Goal: Information Seeking & Learning: Learn about a topic

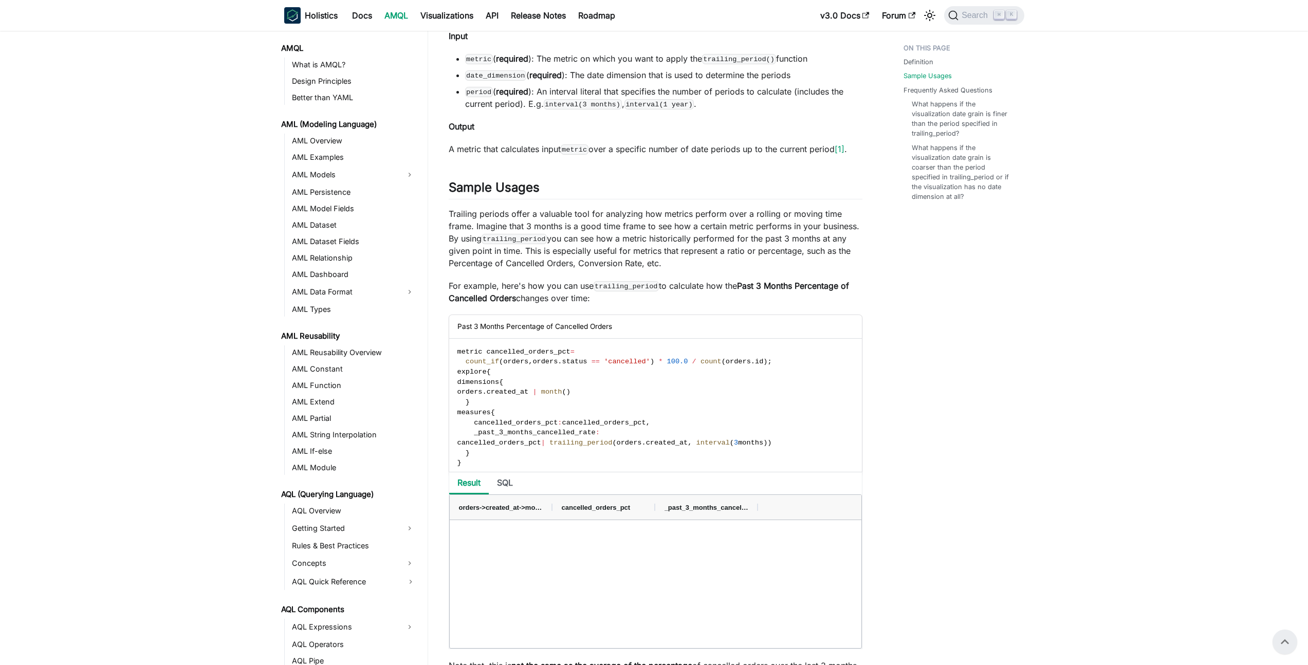
scroll to position [394, 0]
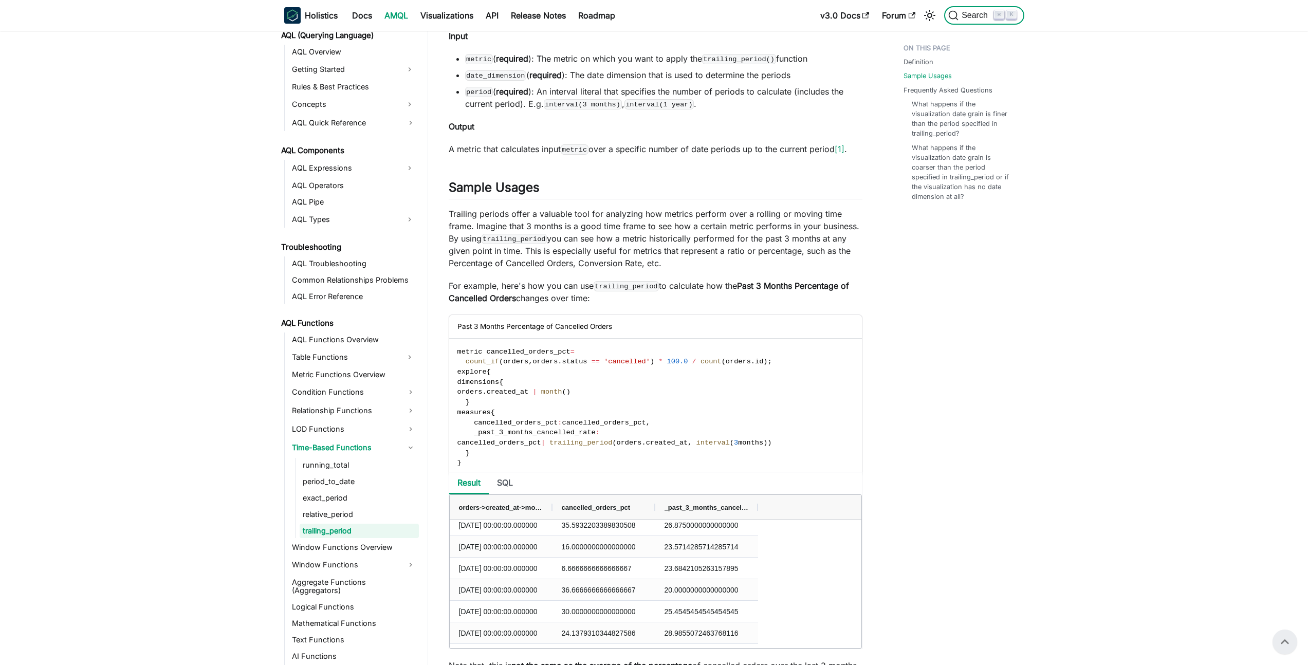
click at [969, 14] on span "Search" at bounding box center [975, 15] width 35 height 9
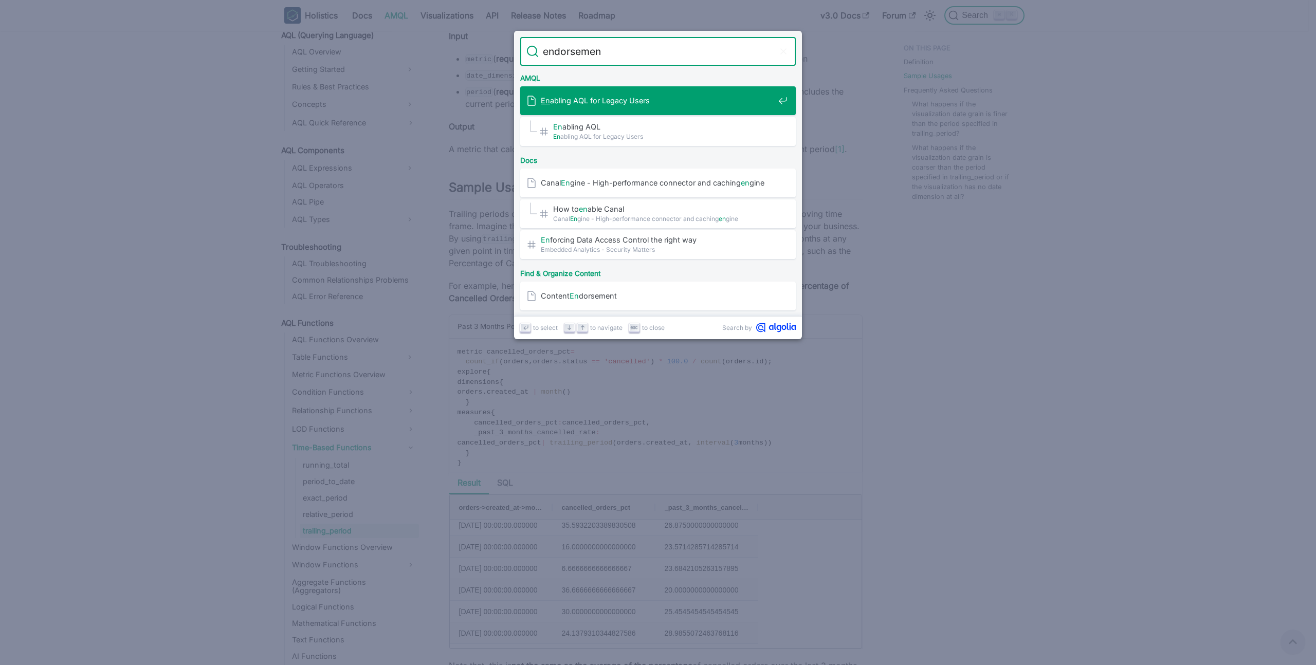
type input "endorsement"
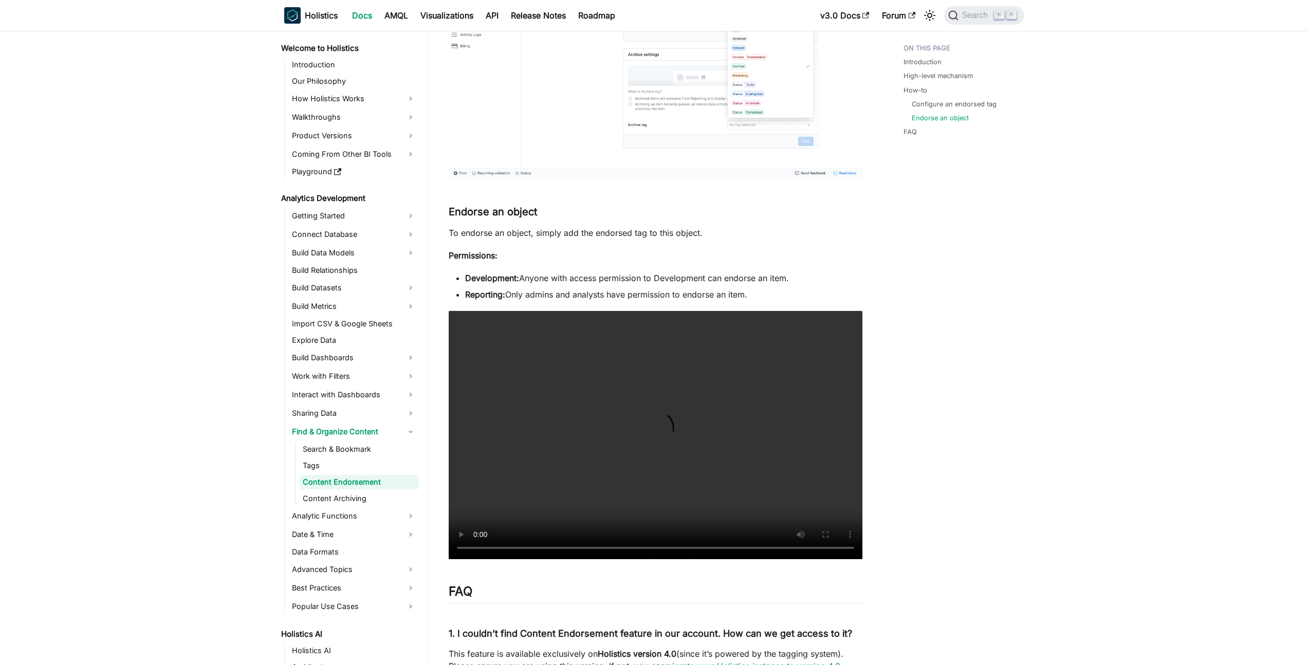
scroll to position [948, 0]
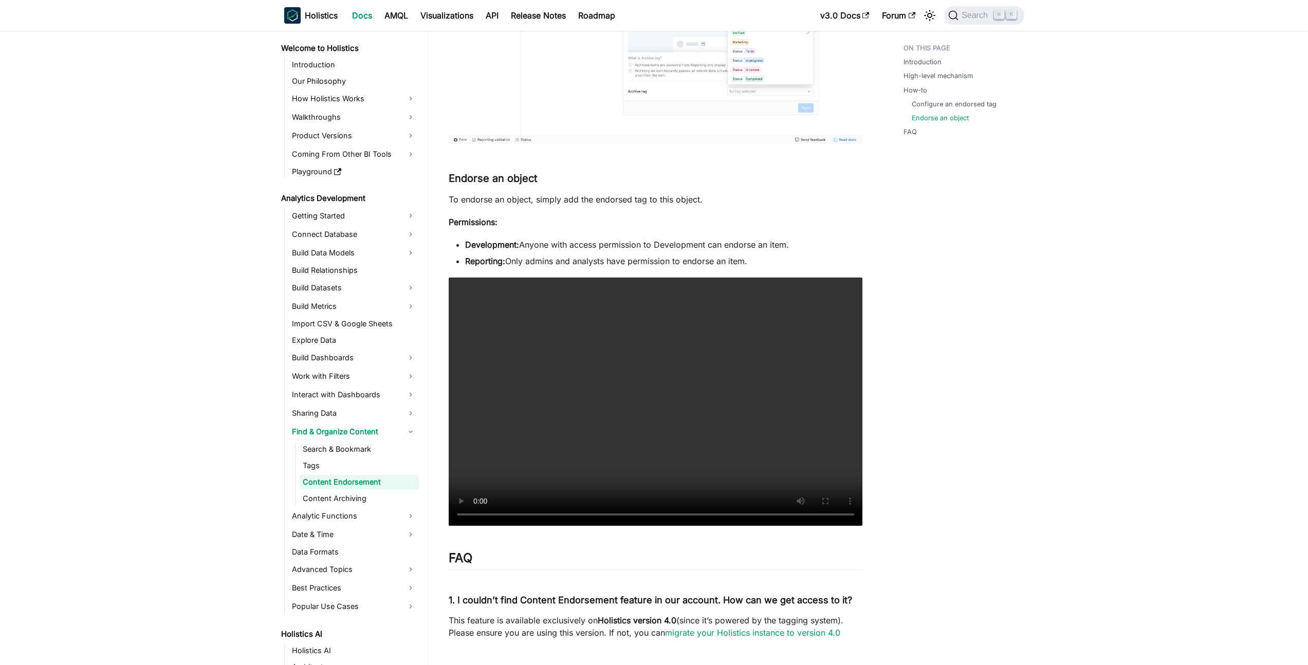
drag, startPoint x: 751, startPoint y: 262, endPoint x: 468, endPoint y: 248, distance: 283.5
click at [467, 248] on ul "Development: Anyone with access permission to Development can endorse an item. …" at bounding box center [656, 252] width 414 height 29
copy ul "Development: Anyone with access permission to Development can endorse an item. …"
click at [972, 12] on span "Search" at bounding box center [975, 15] width 35 height 9
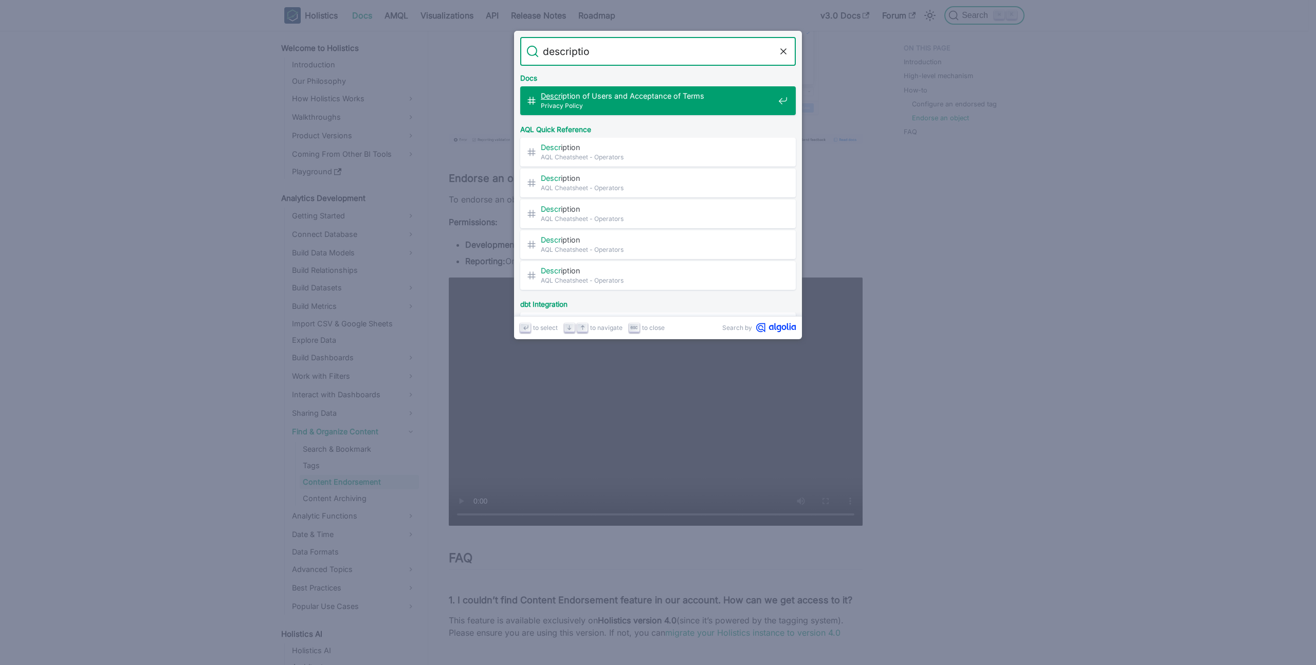
type input "description"
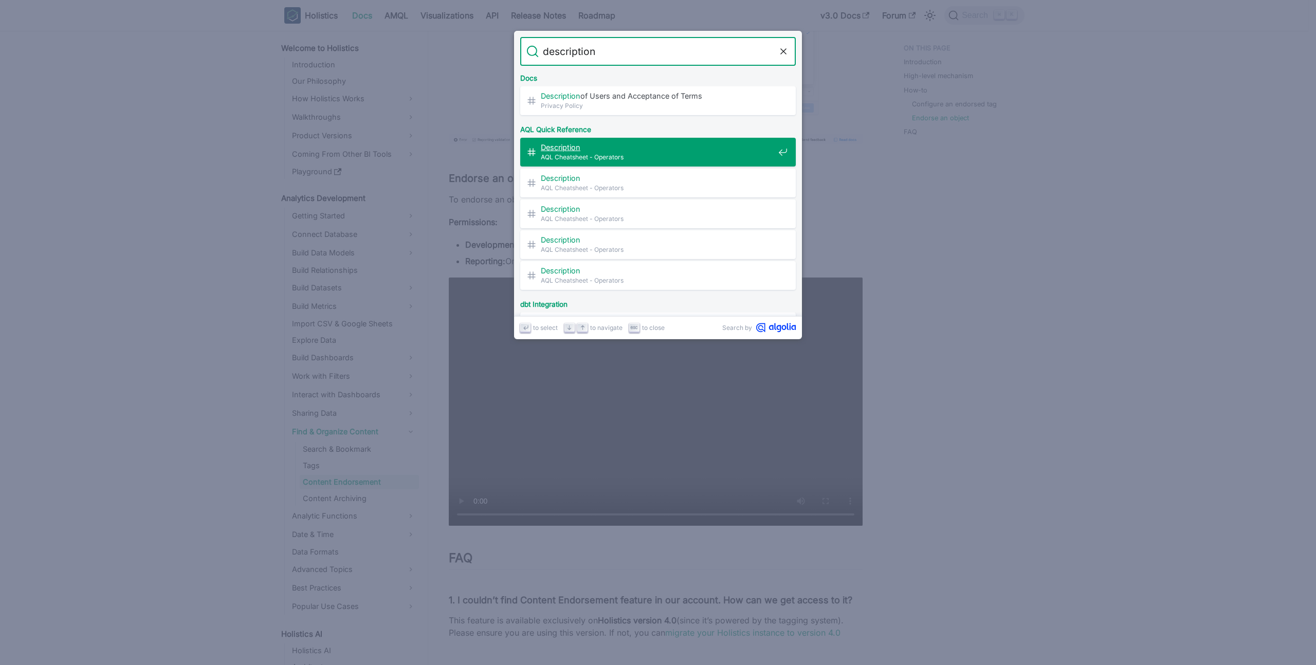
click at [636, 143] on span "Description ​" at bounding box center [657, 147] width 233 height 10
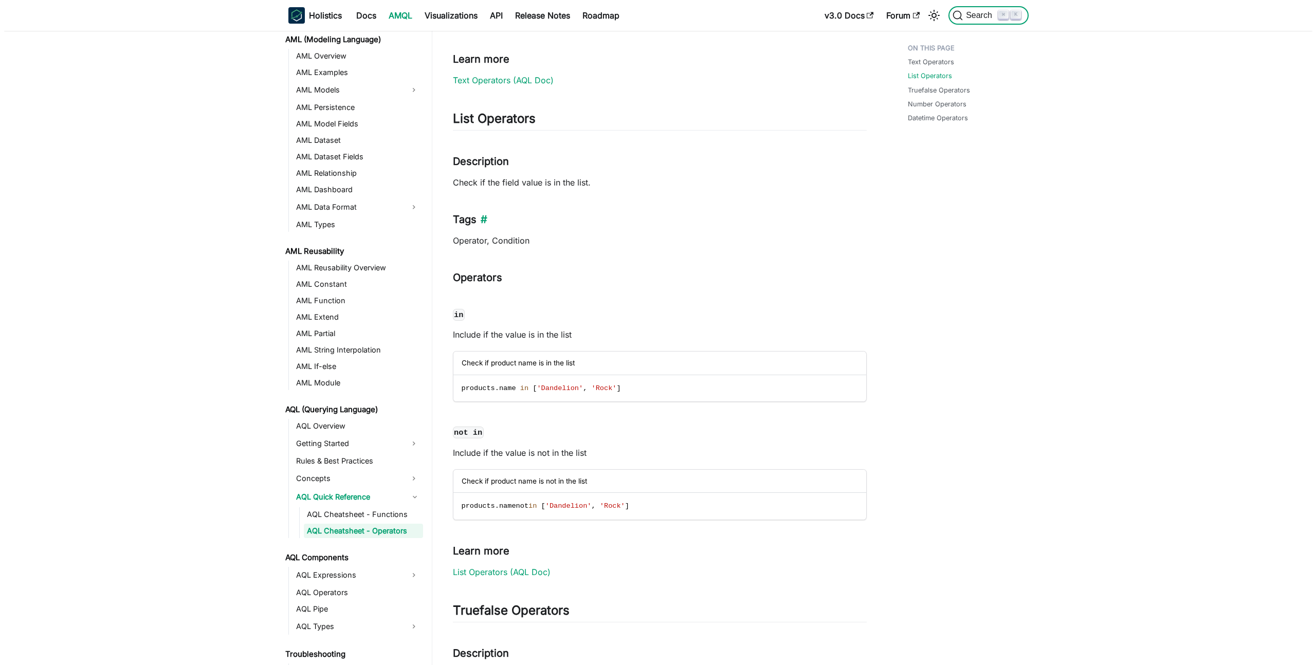
scroll to position [1234, 0]
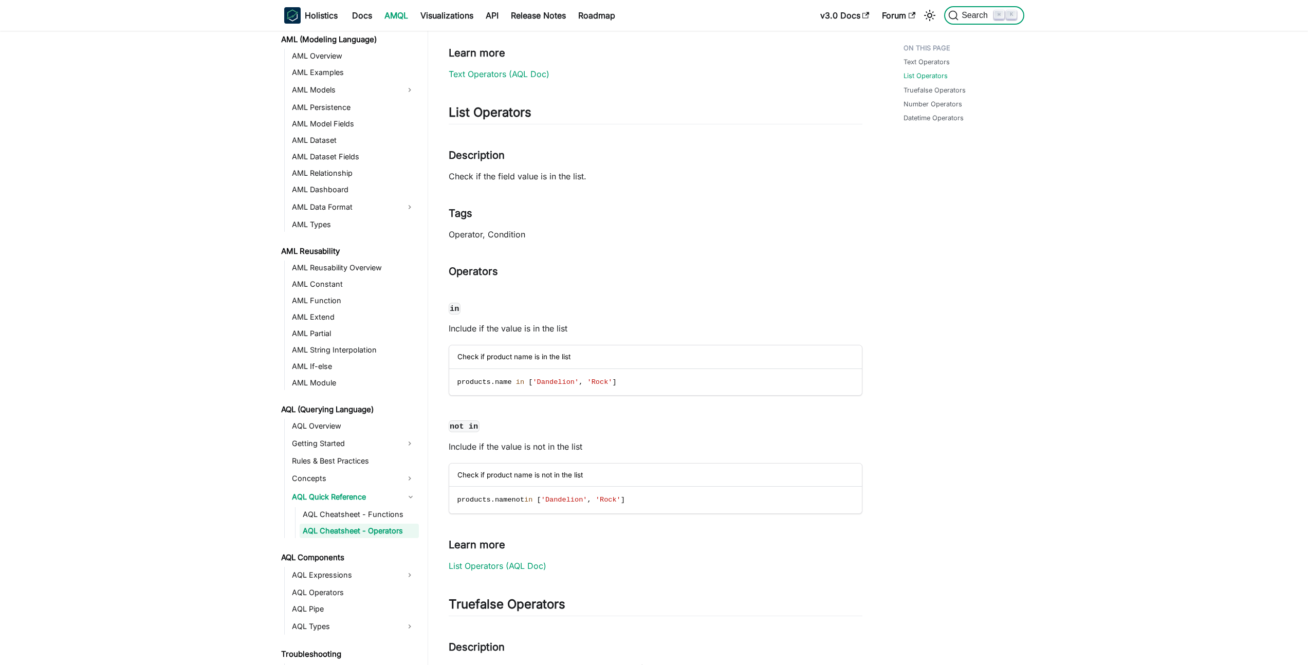
click at [977, 19] on span "Search" at bounding box center [975, 15] width 35 height 9
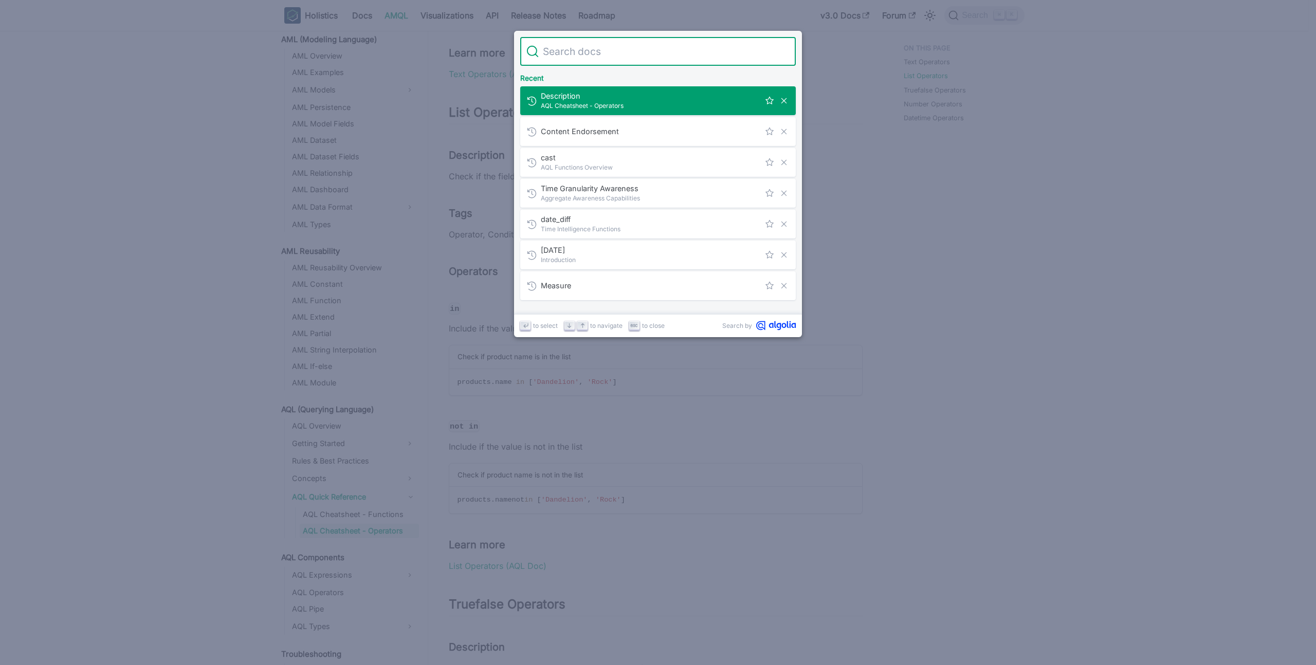
click at [644, 101] on span "AQL Cheatsheet - Operators" at bounding box center [650, 106] width 219 height 10
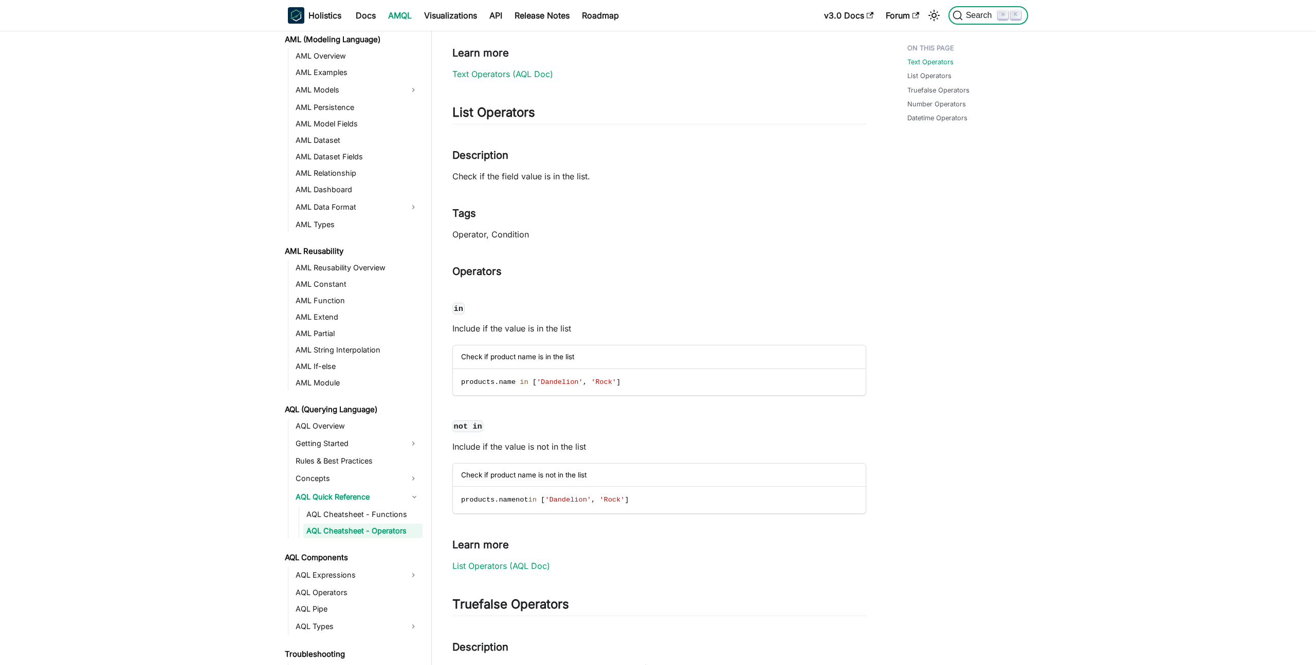
scroll to position [114, 0]
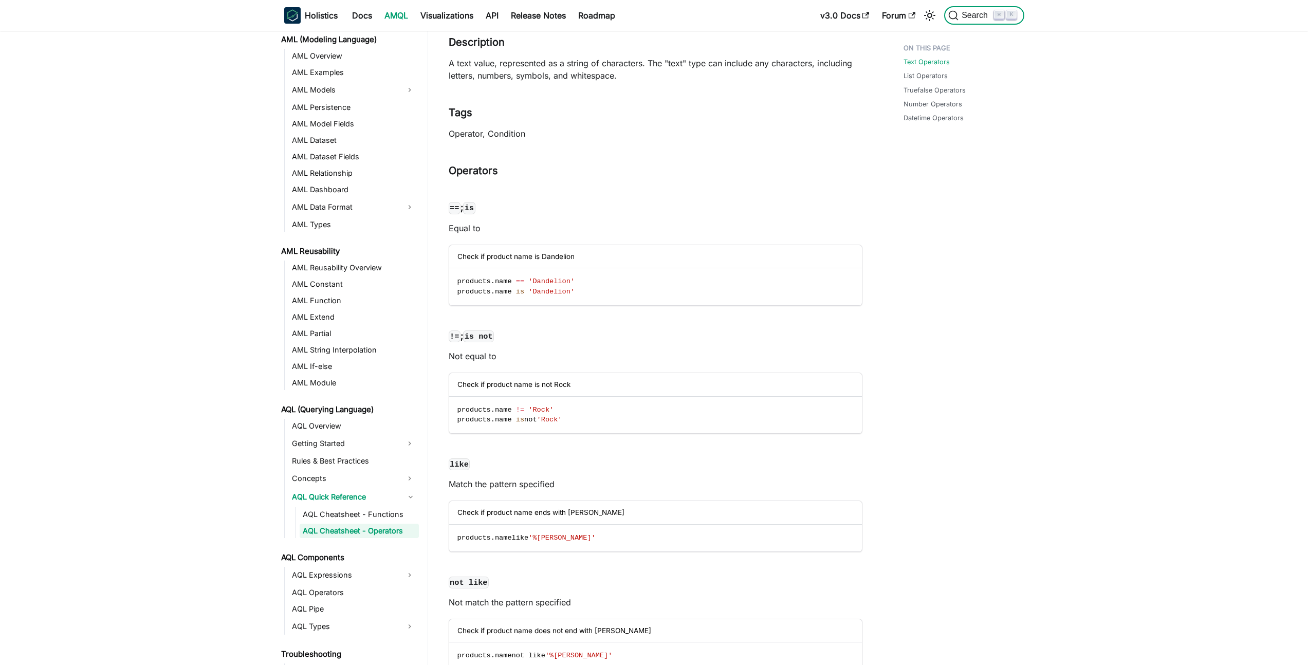
click at [978, 13] on span "Search" at bounding box center [975, 15] width 35 height 9
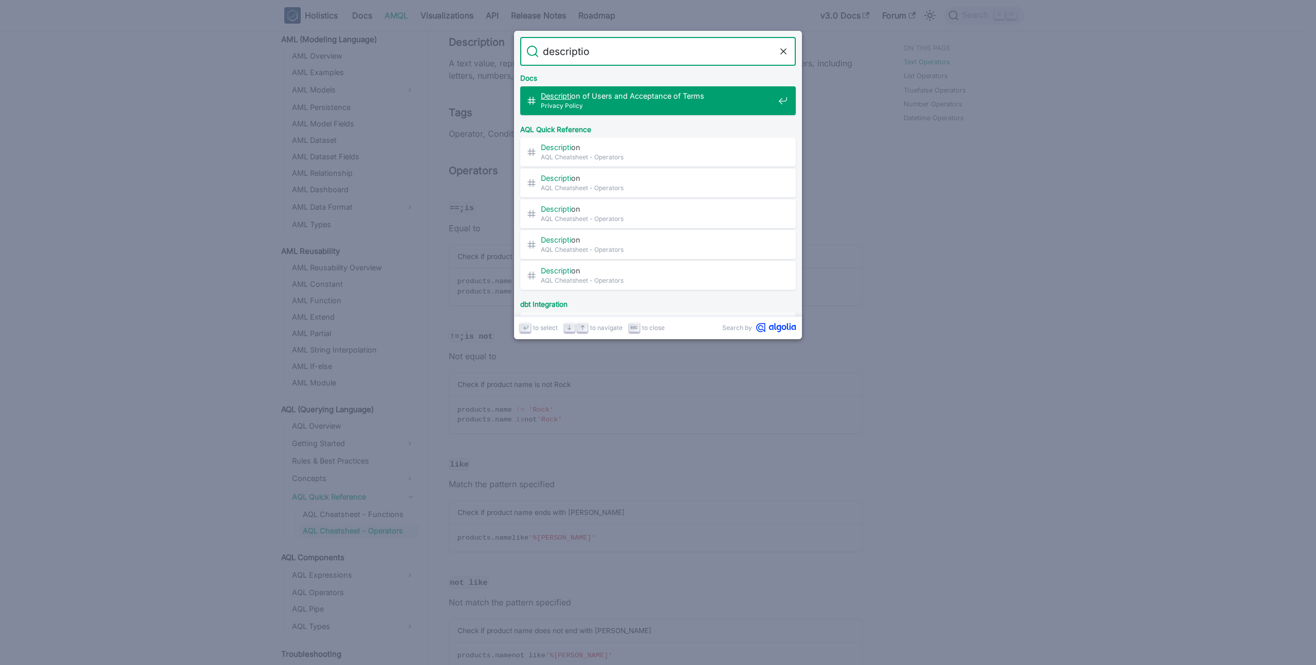
type input "description"
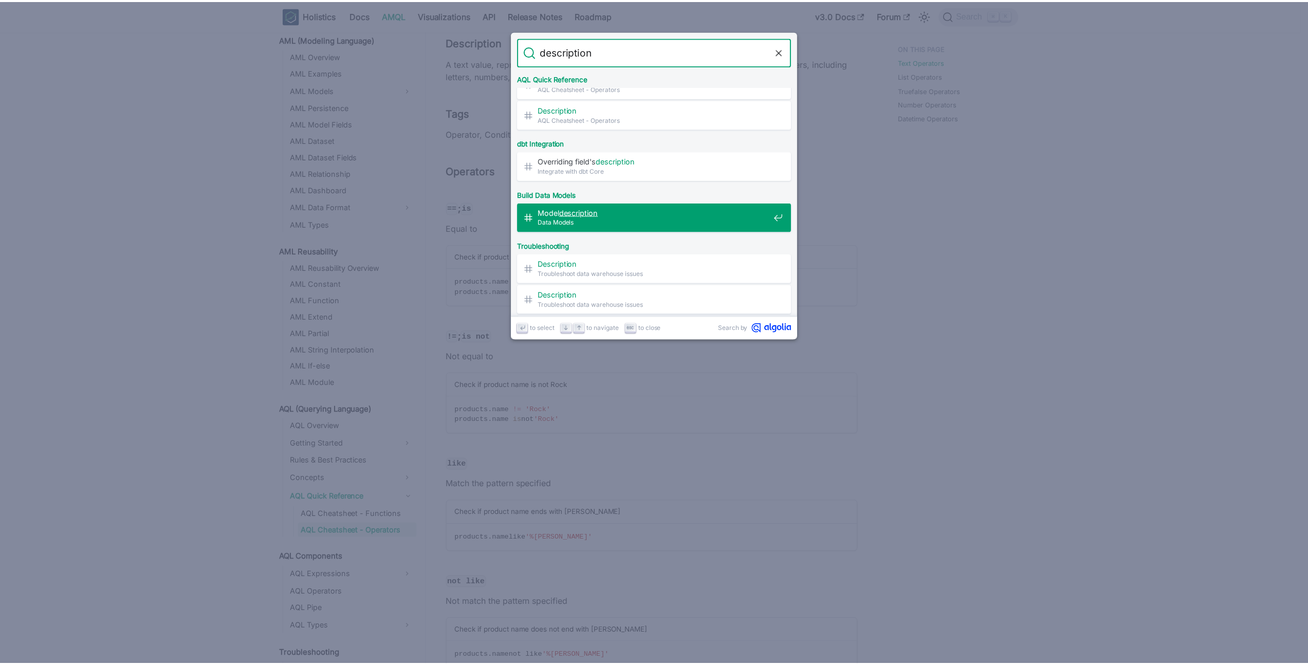
scroll to position [175, 0]
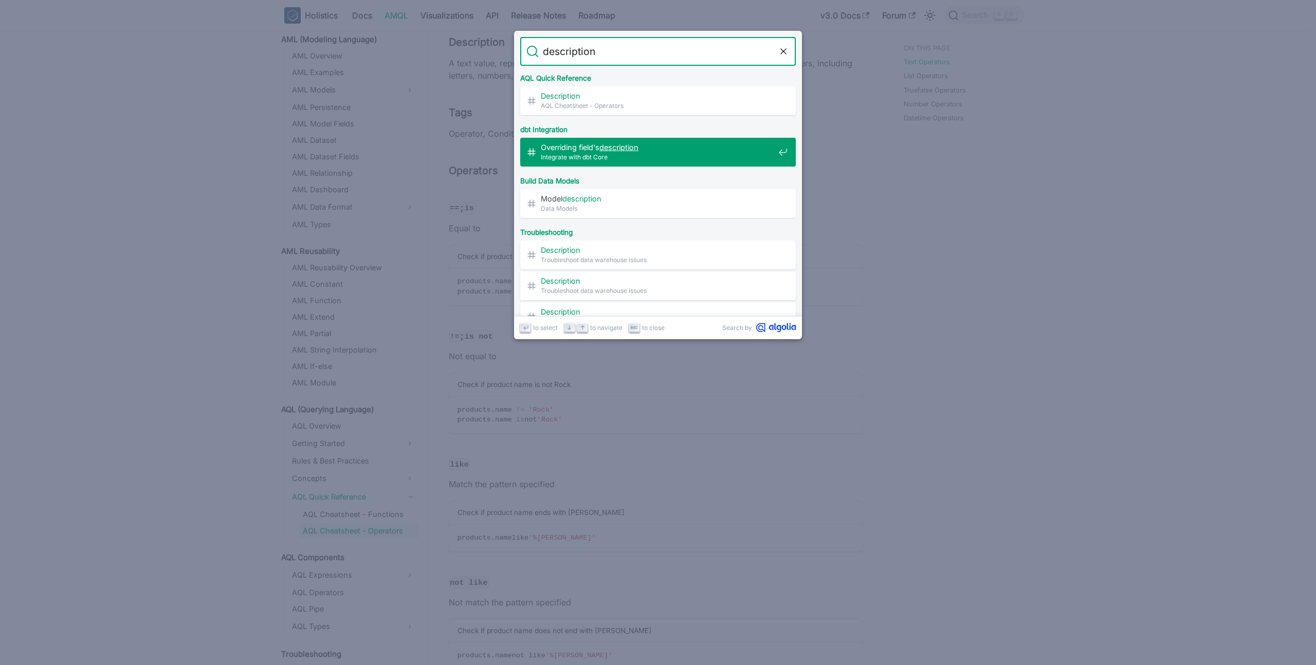
click at [669, 156] on span "Integrate with dbt Core" at bounding box center [657, 157] width 233 height 10
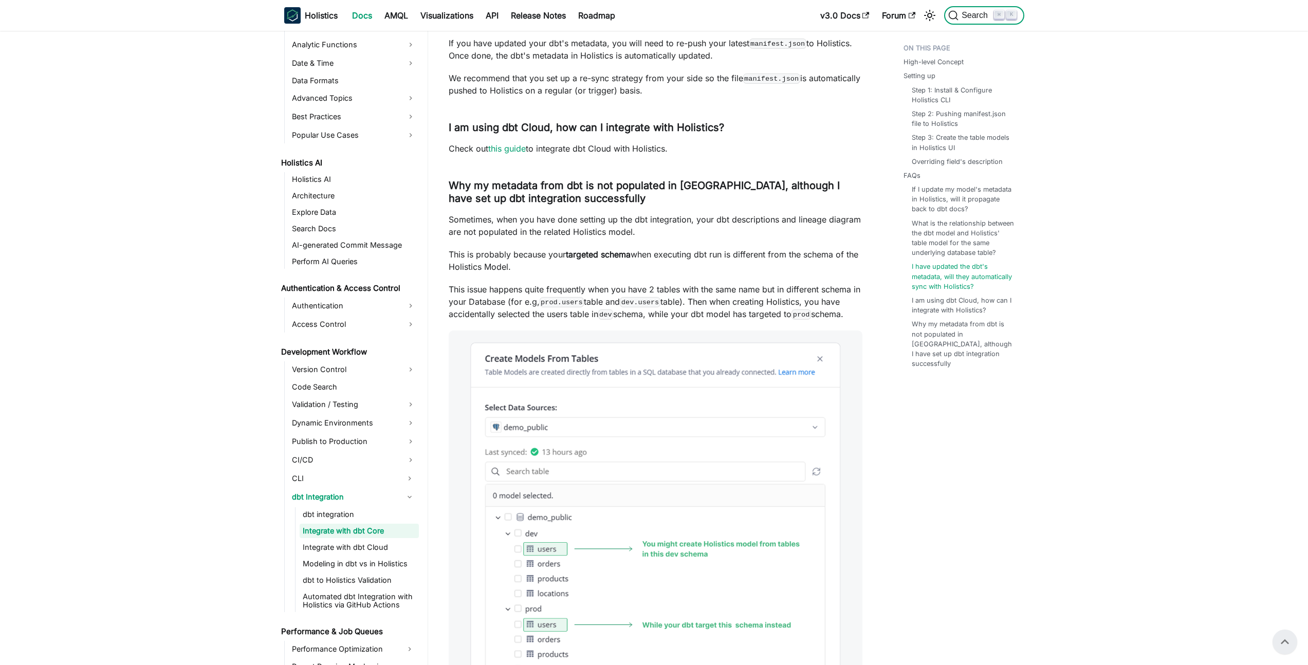
scroll to position [2501, 0]
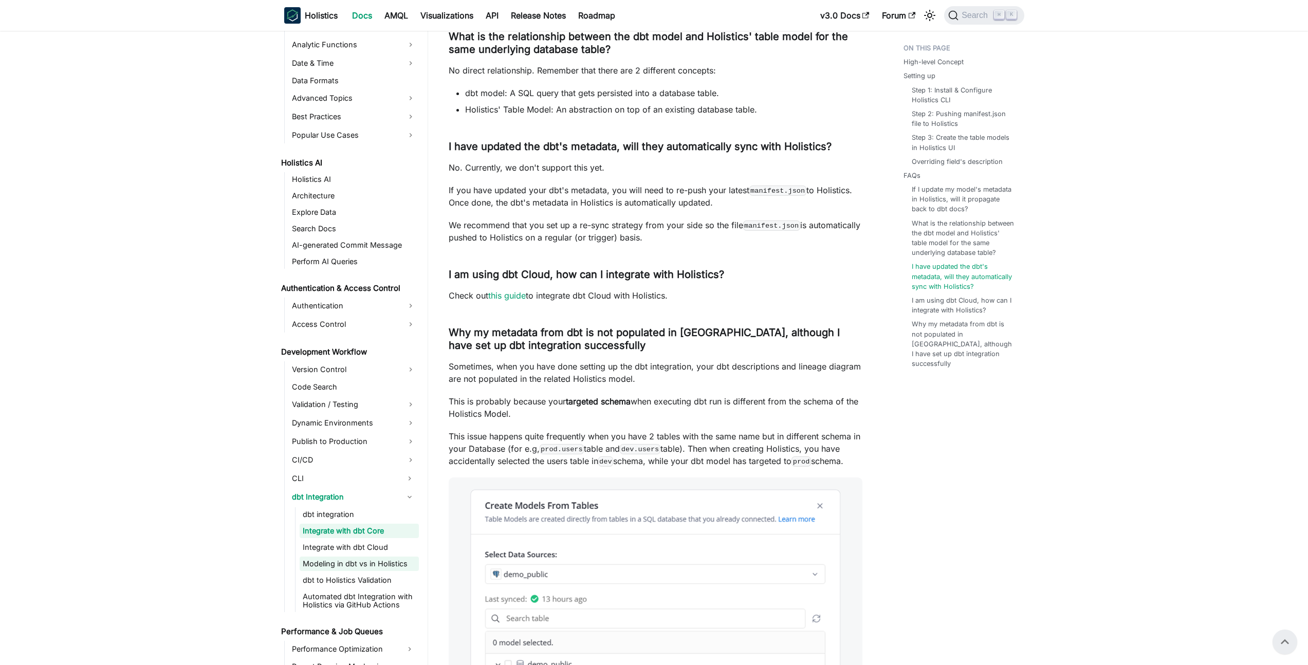
click at [347, 564] on link "Modeling in dbt vs in Holistics" at bounding box center [359, 564] width 119 height 14
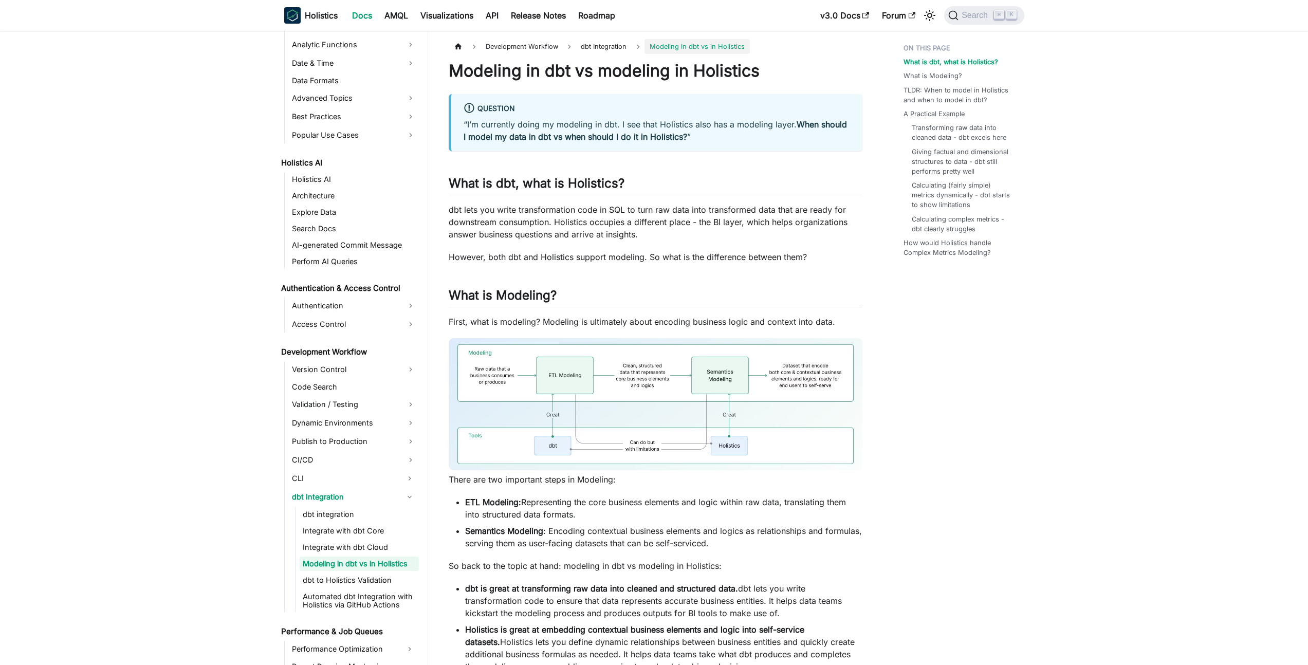
scroll to position [438, 0]
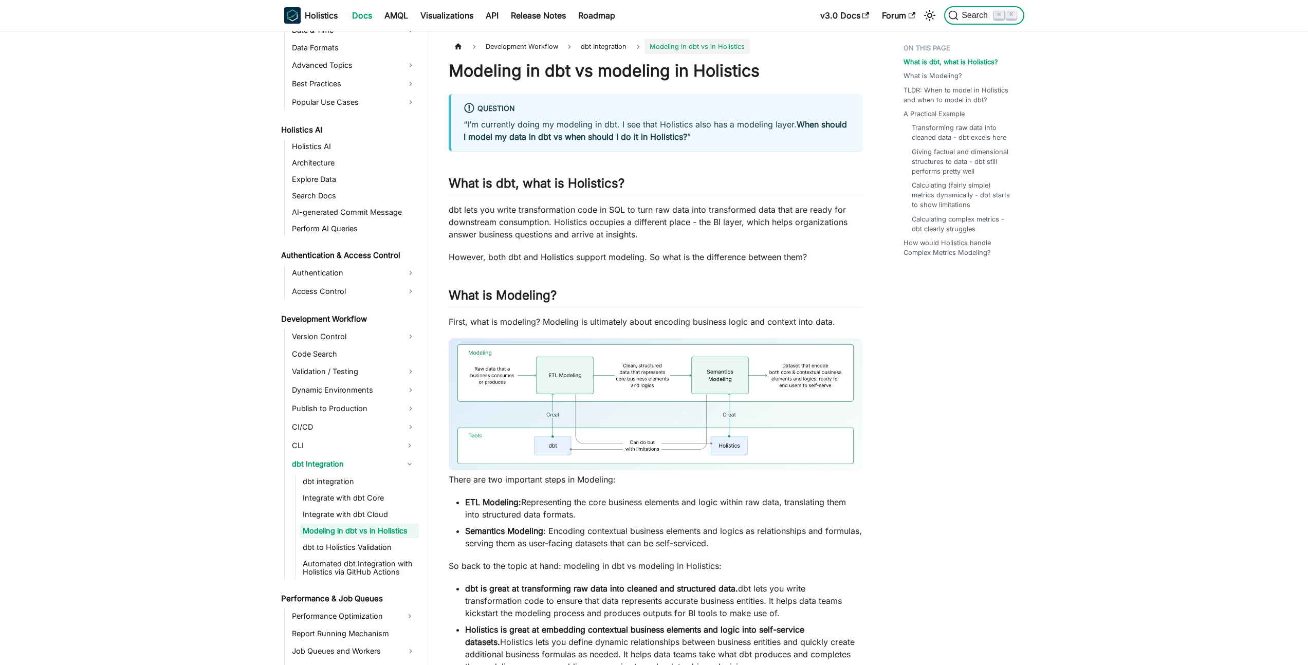
click at [969, 8] on button "Search ⌘ K" at bounding box center [984, 15] width 80 height 19
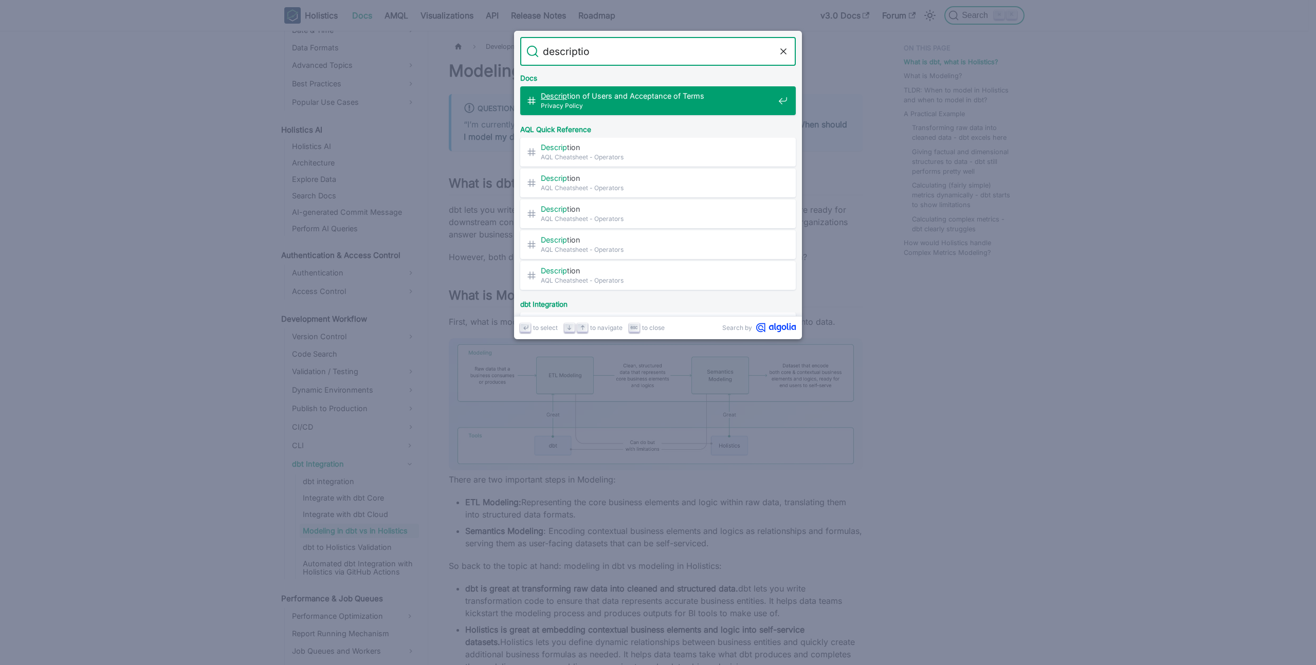
type input "description"
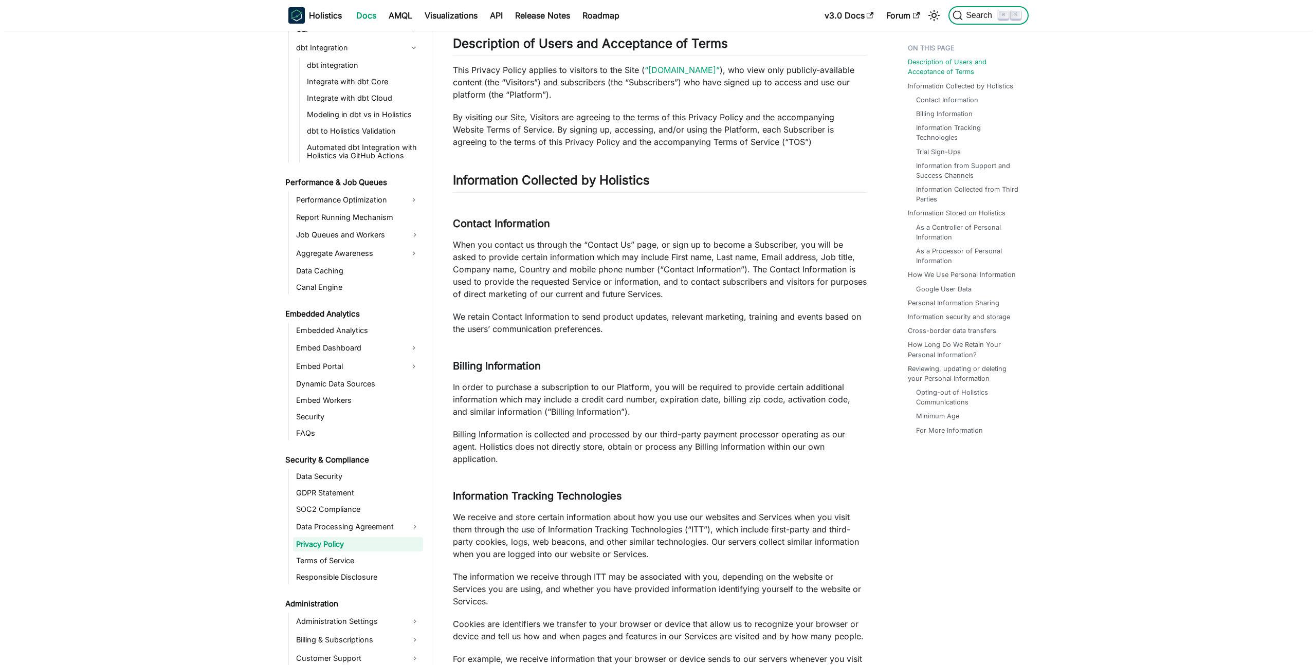
scroll to position [868, 0]
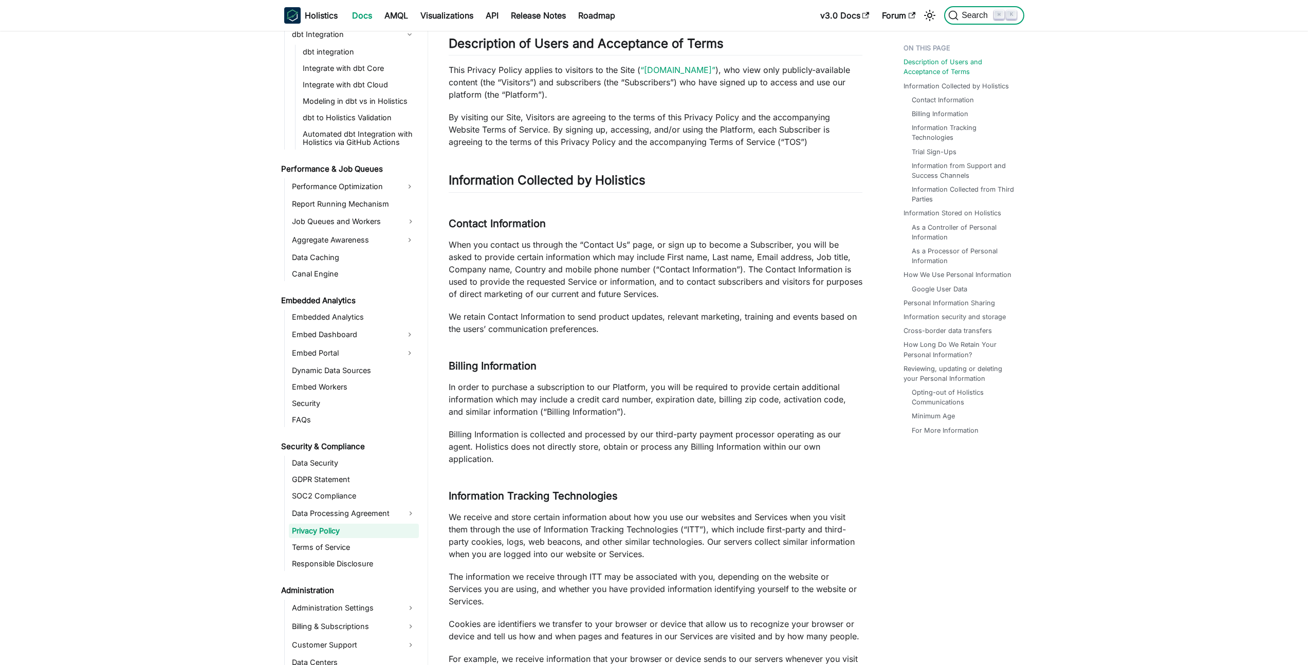
click at [975, 12] on span "Search" at bounding box center [975, 15] width 35 height 9
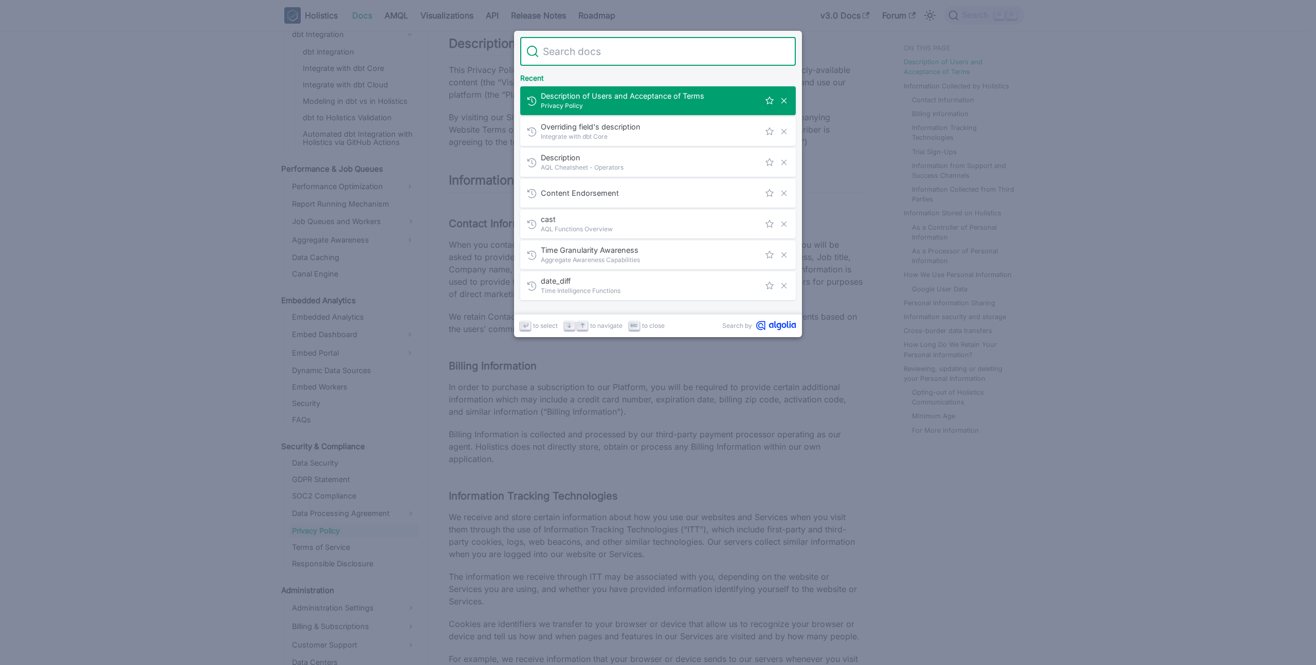
type input "description"
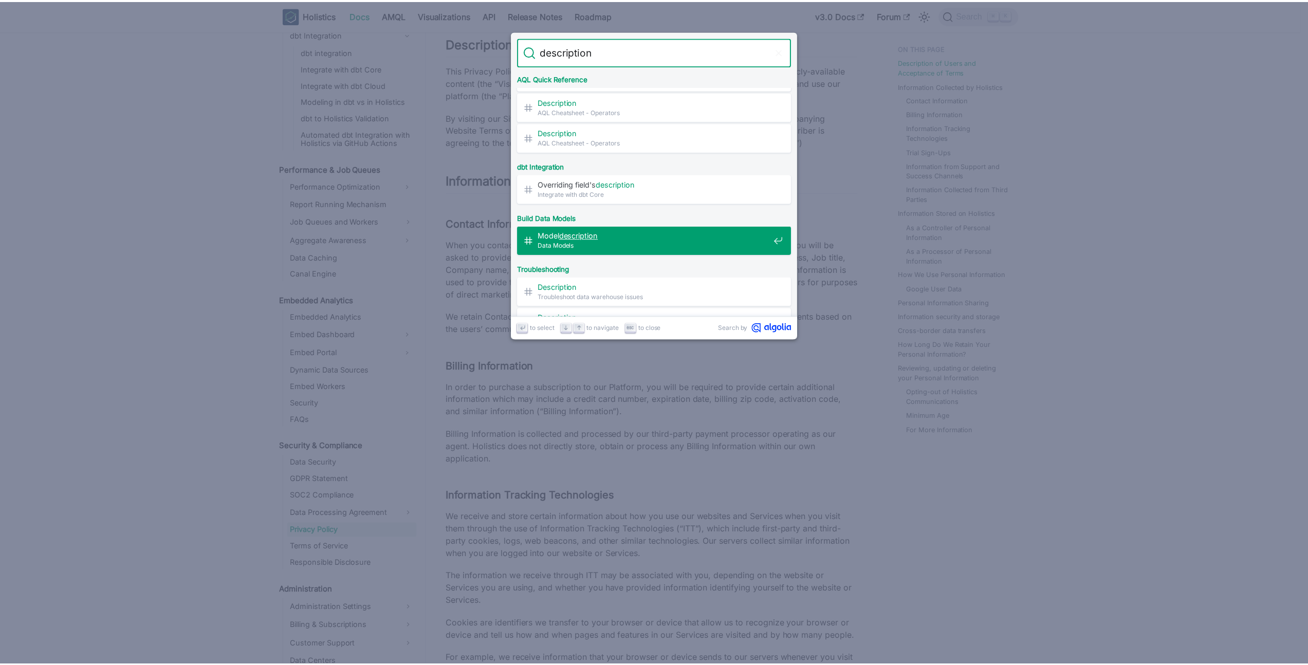
scroll to position [140, 0]
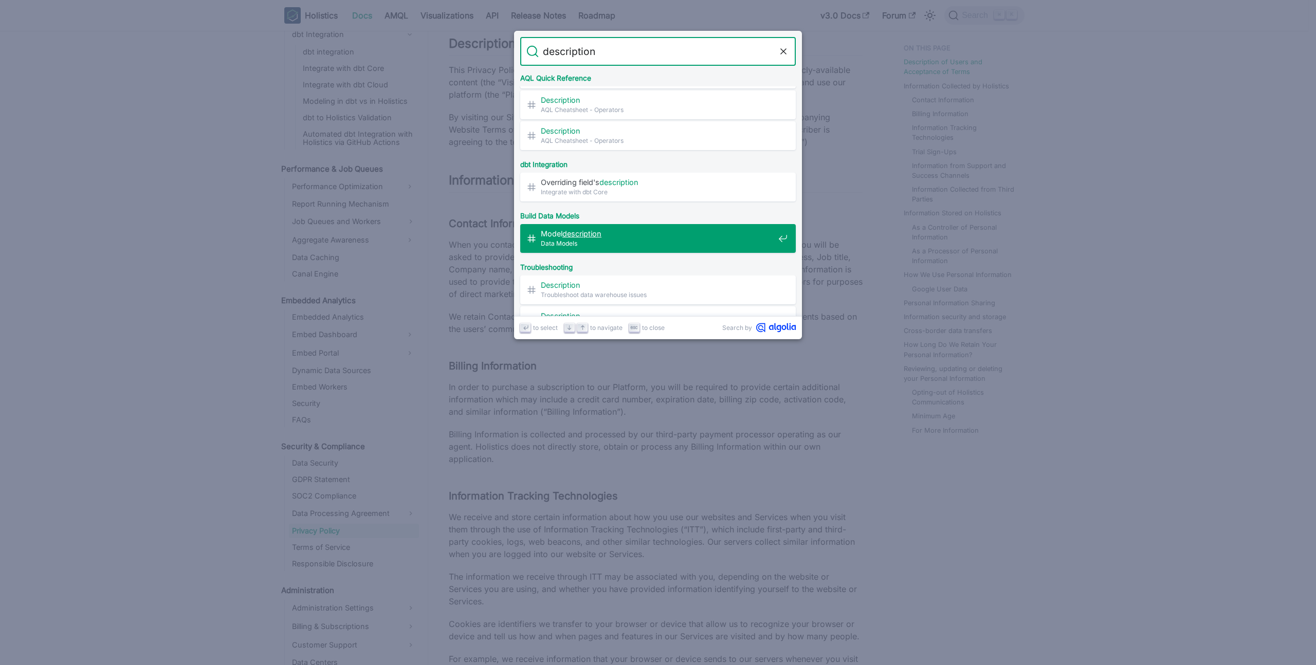
click at [634, 230] on span "Model description ​" at bounding box center [657, 234] width 233 height 10
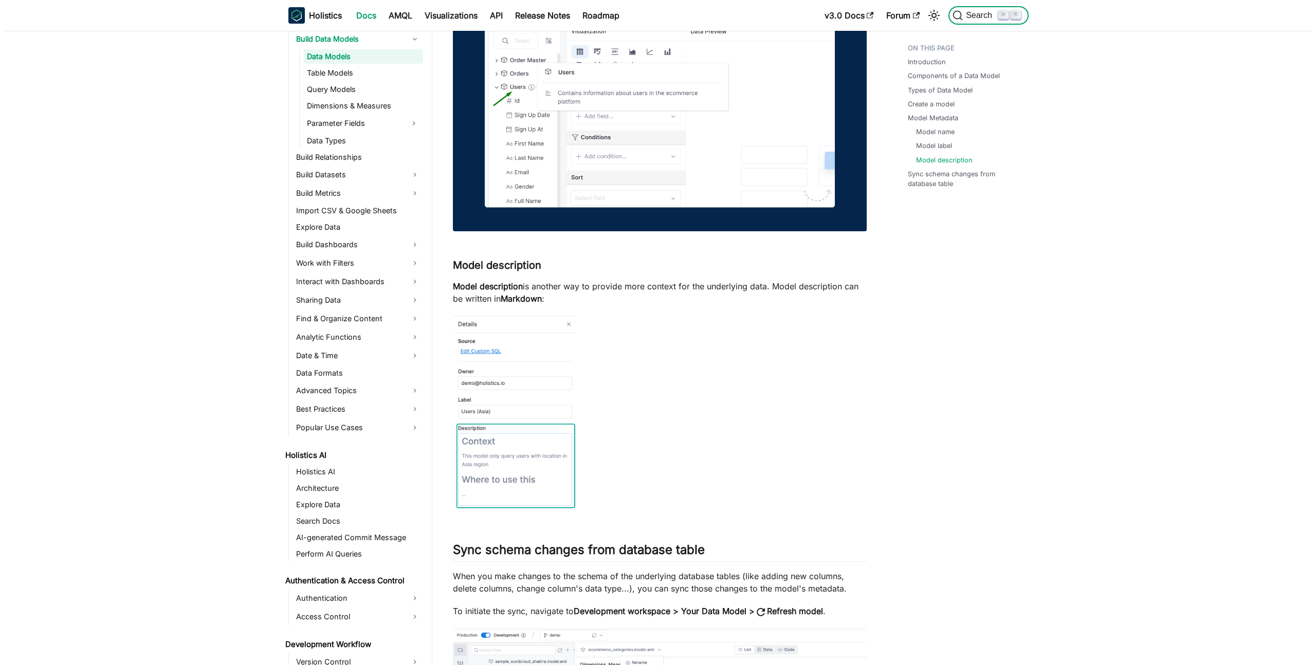
scroll to position [2486, 0]
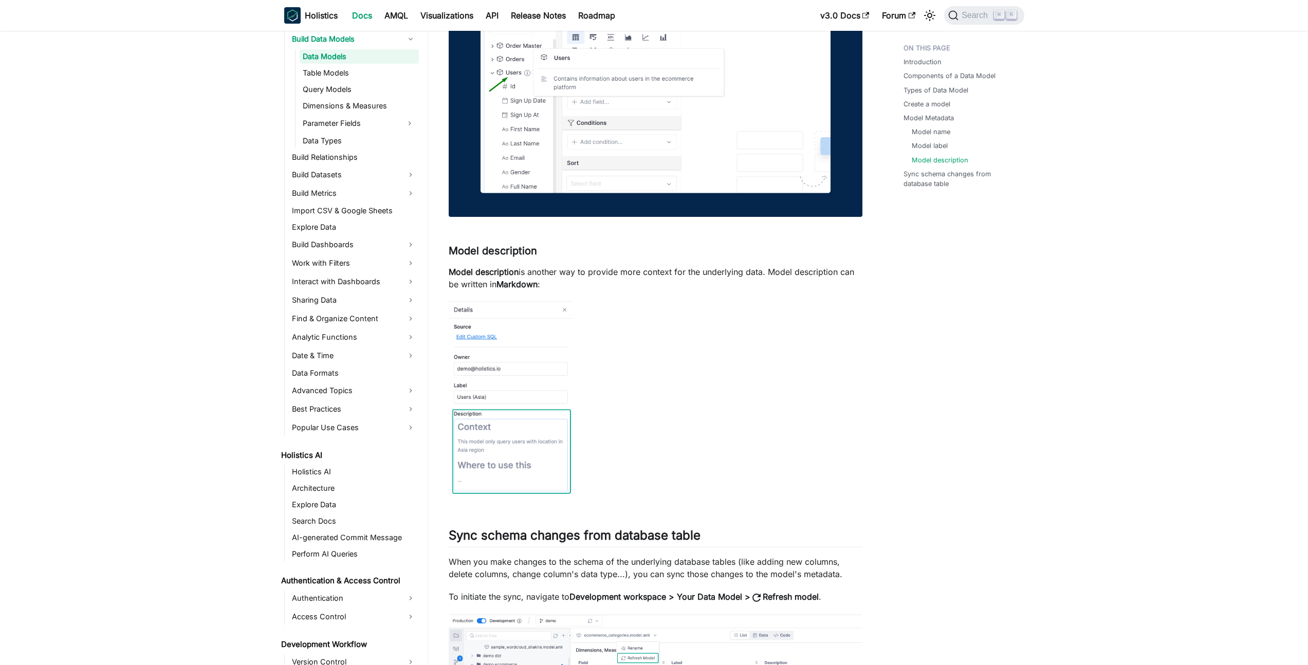
click at [977, 19] on span "Search" at bounding box center [975, 15] width 35 height 9
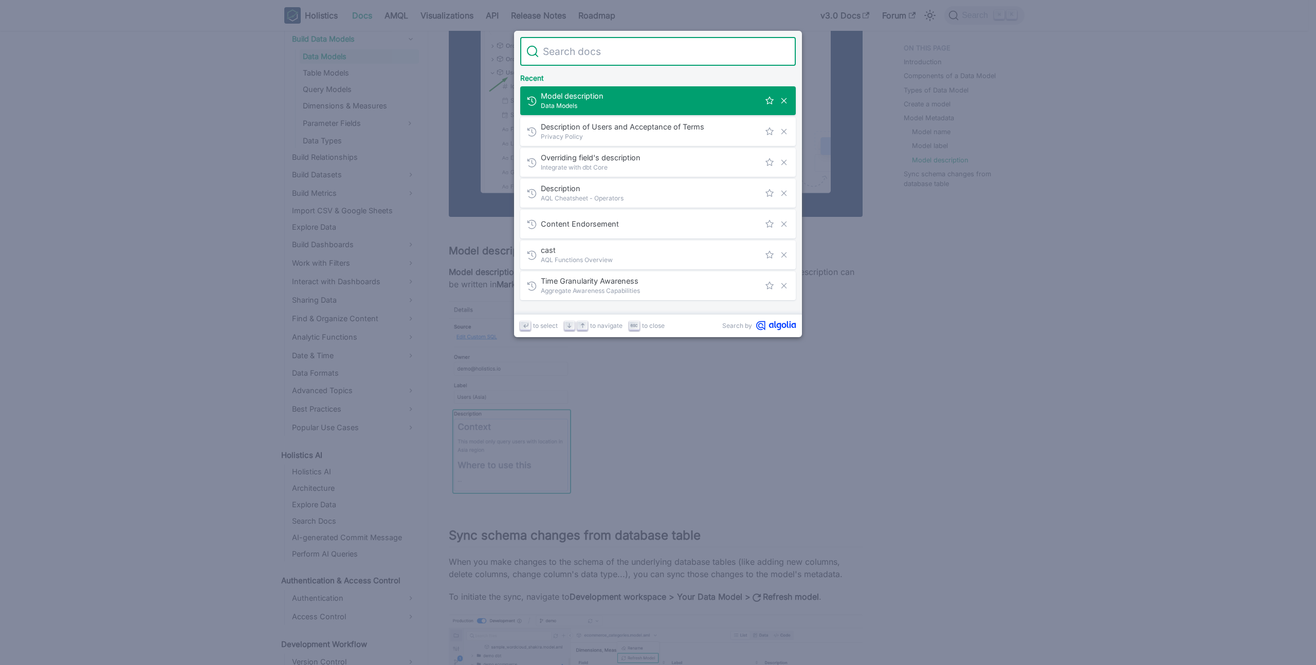
type input "description"
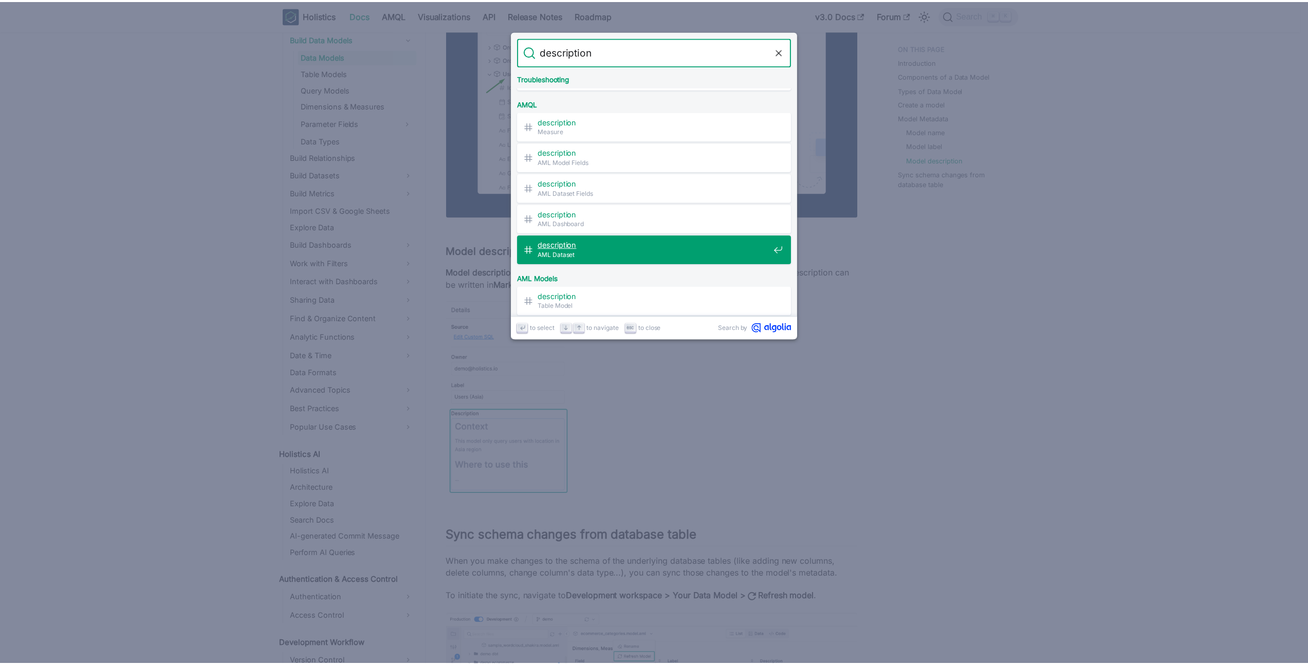
scroll to position [539, 0]
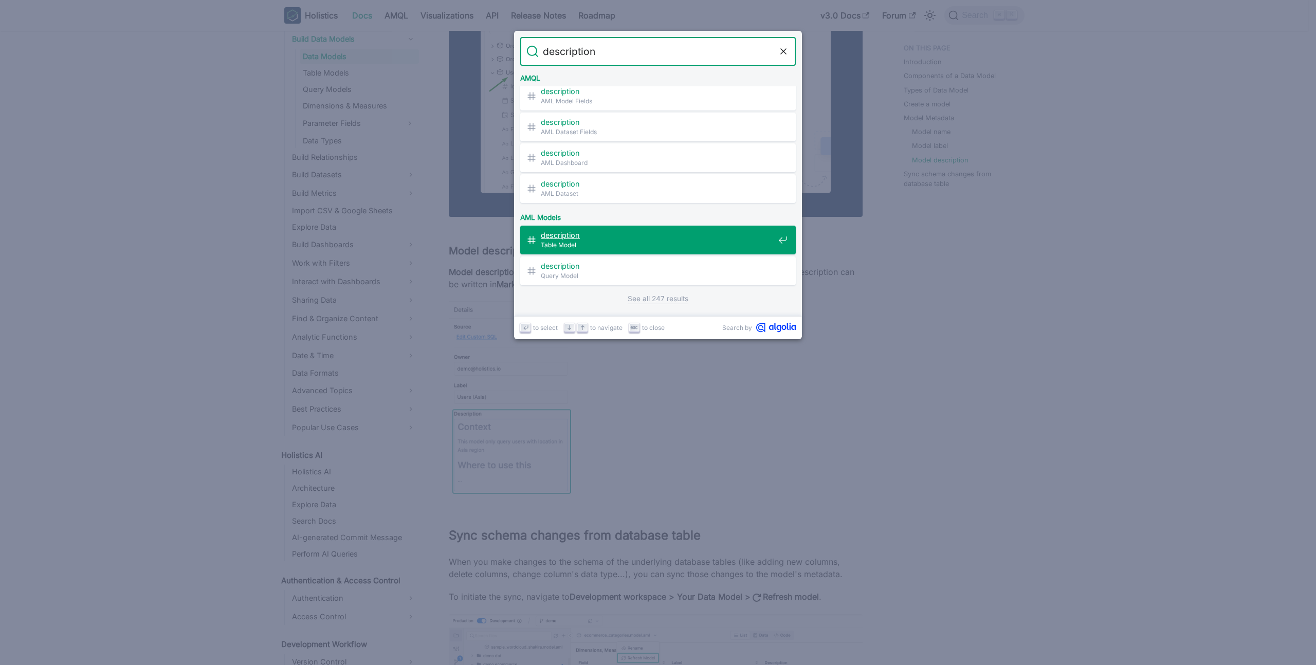
click at [654, 236] on span "description" at bounding box center [657, 235] width 233 height 10
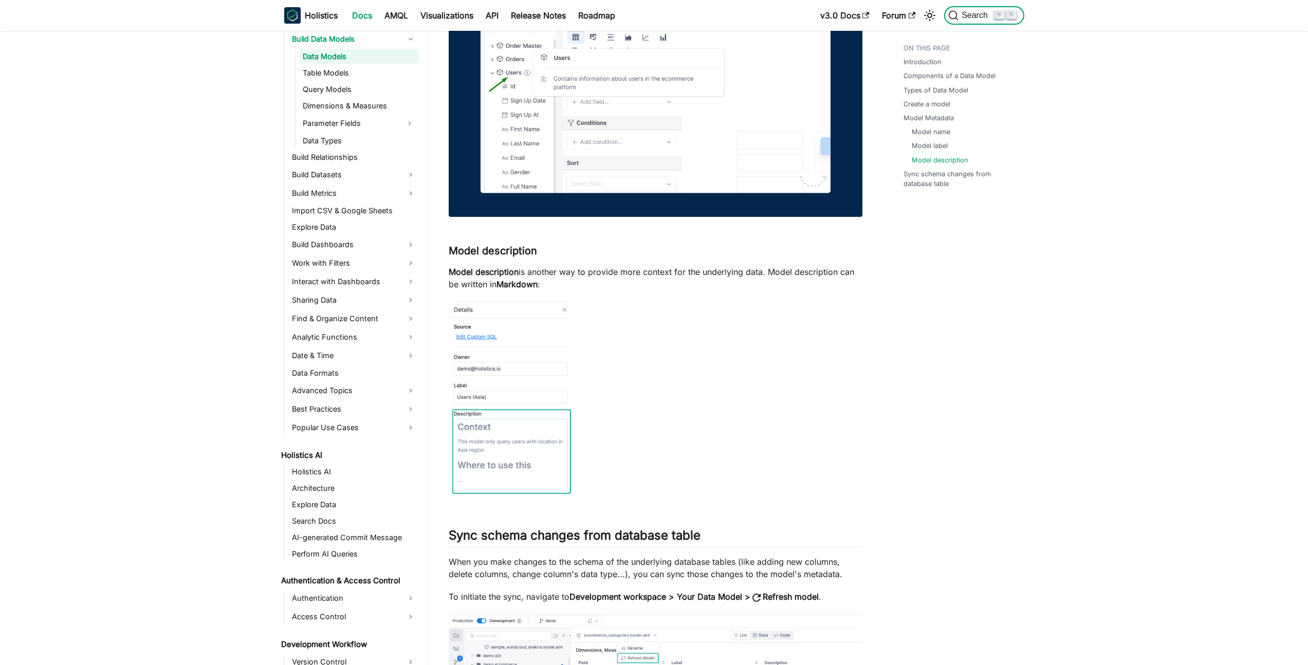
scroll to position [215, 0]
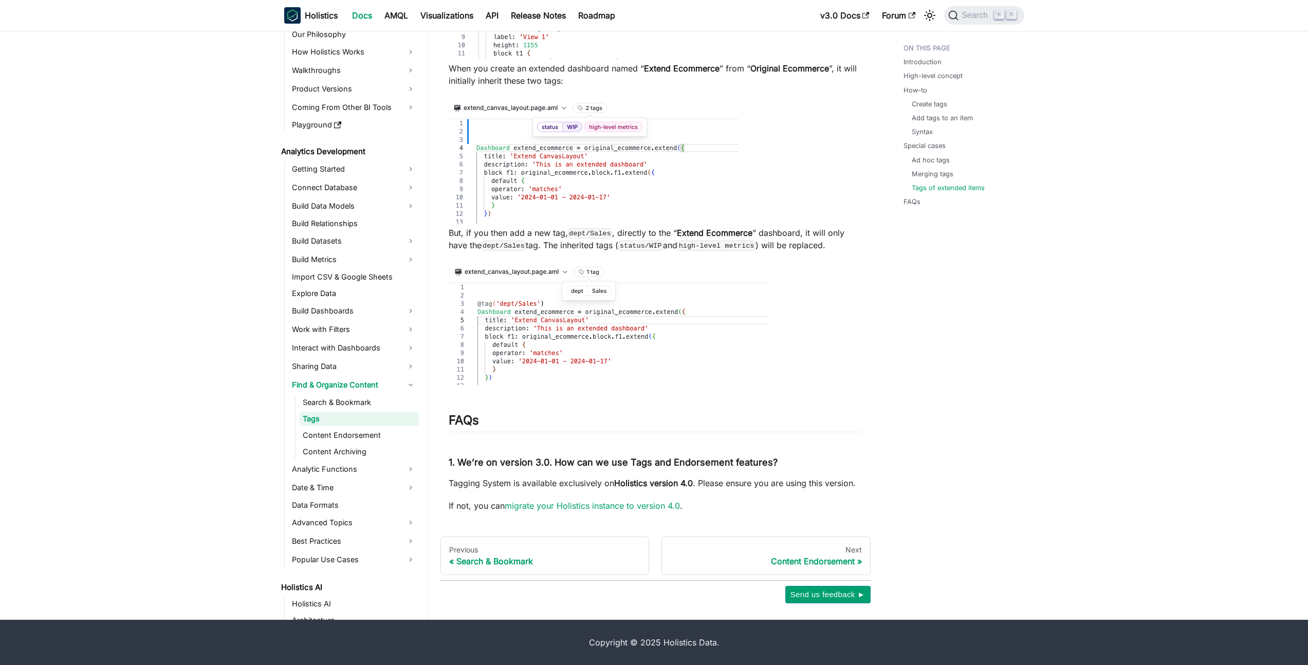
scroll to position [2, 0]
click at [329, 417] on link "Tags" at bounding box center [359, 418] width 119 height 14
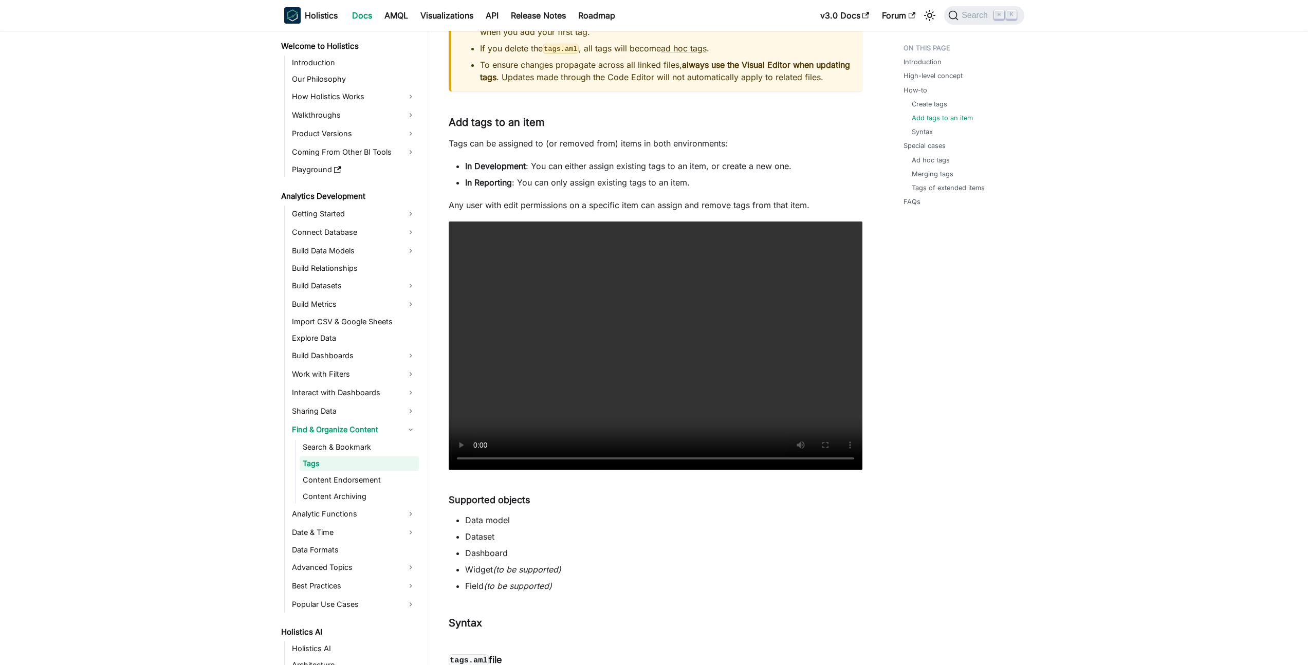
scroll to position [1147, 0]
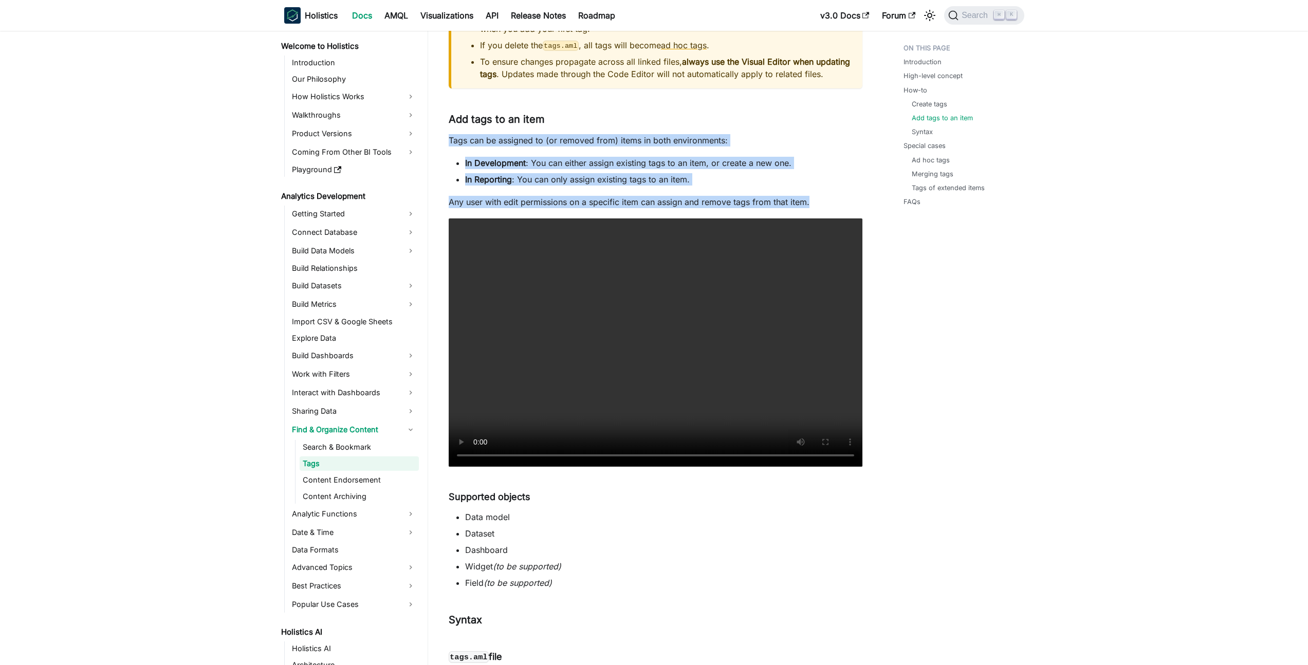
drag, startPoint x: 450, startPoint y: 154, endPoint x: 824, endPoint y: 216, distance: 379.3
copy div "Tags can be assigned to (or removed from) items in both environments: In Develo…"
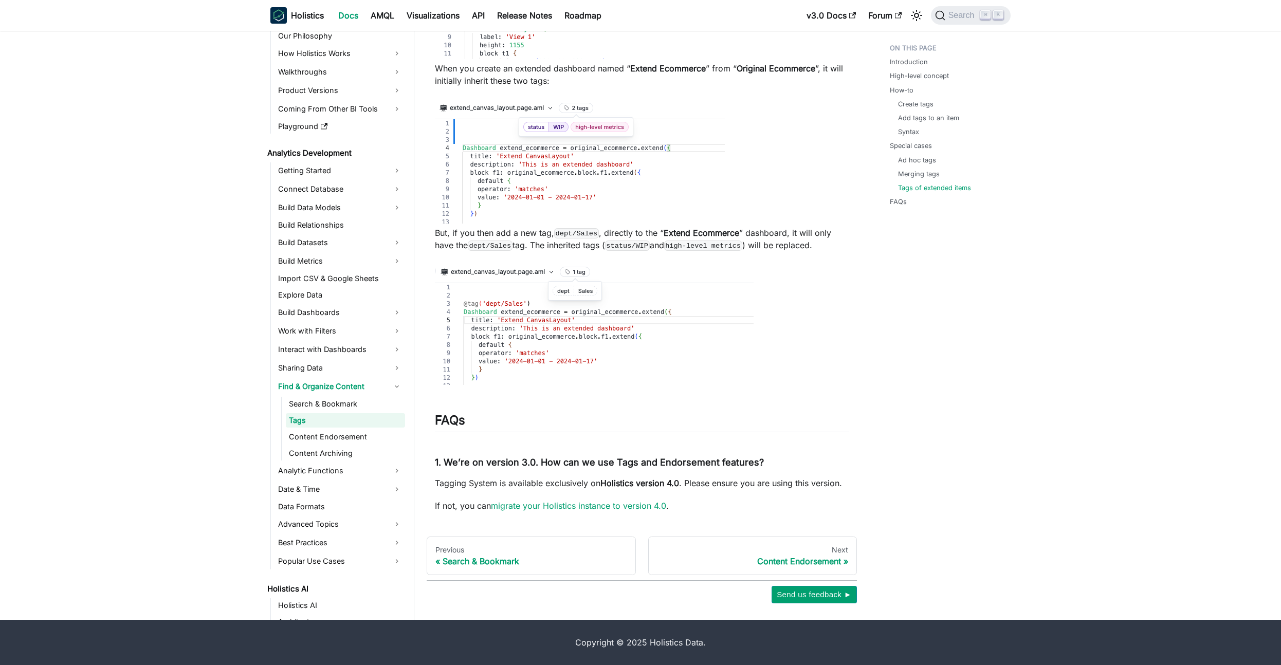
scroll to position [3318, 0]
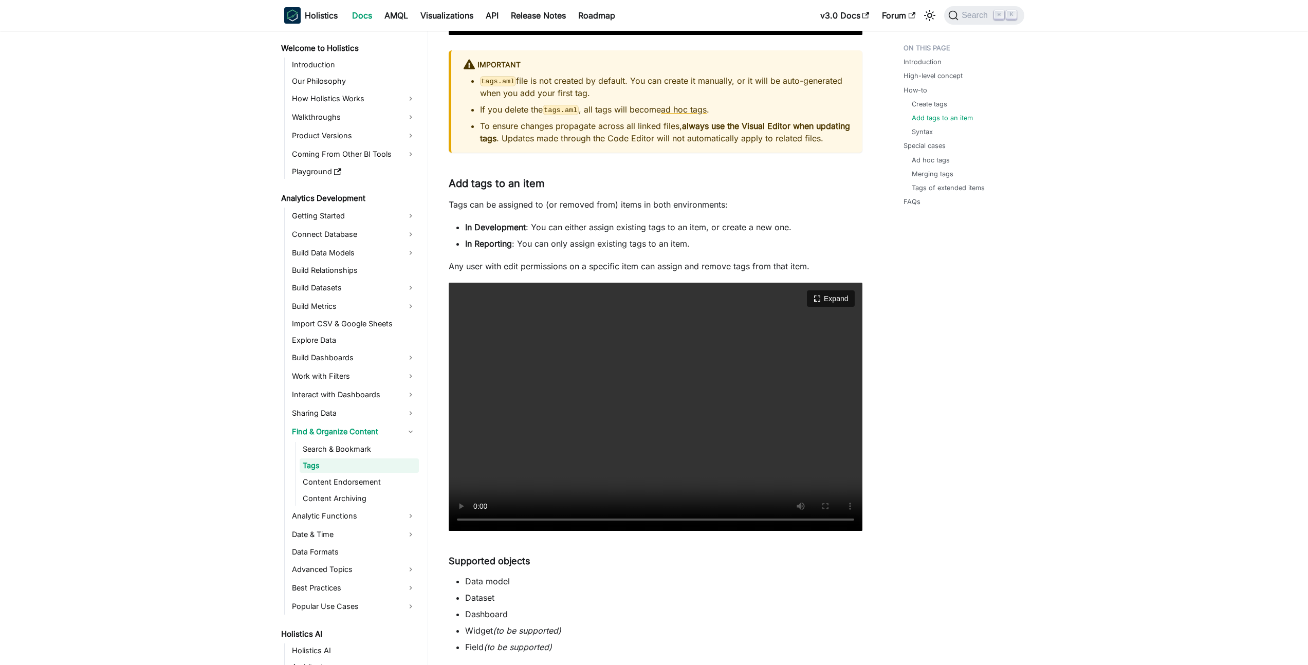
scroll to position [1084, 0]
